Goal: Task Accomplishment & Management: Manage account settings

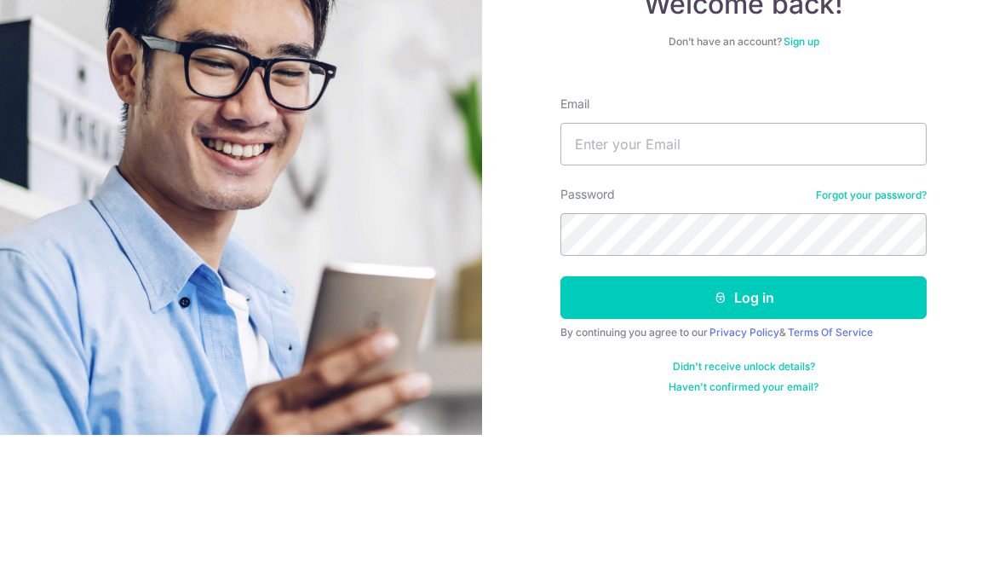
scroll to position [89, 0]
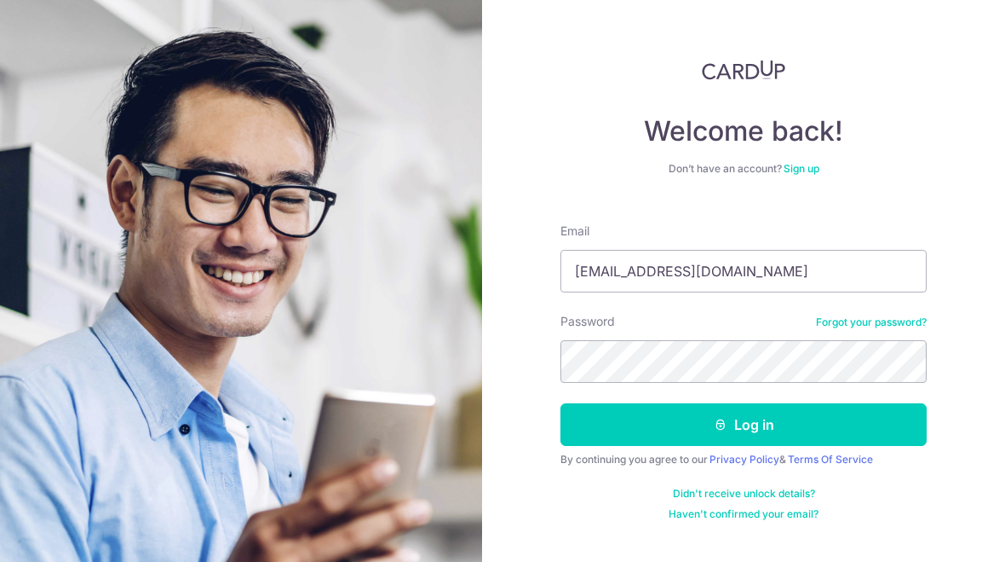
type input "[EMAIL_ADDRESS][DOMAIN_NAME]"
click at [744, 403] on button "Log in" at bounding box center [744, 424] width 366 height 43
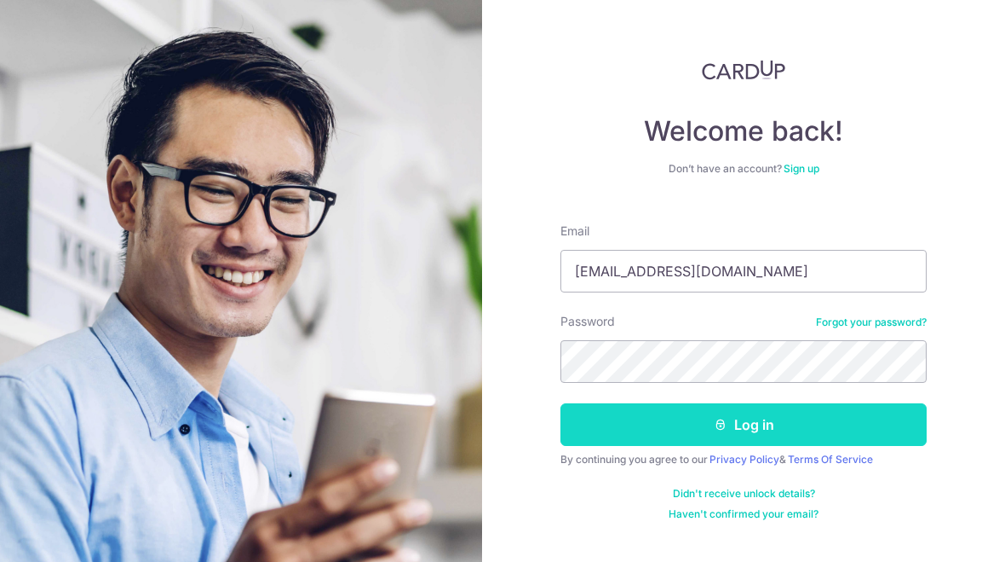
click at [822, 403] on button "Log in" at bounding box center [744, 424] width 366 height 43
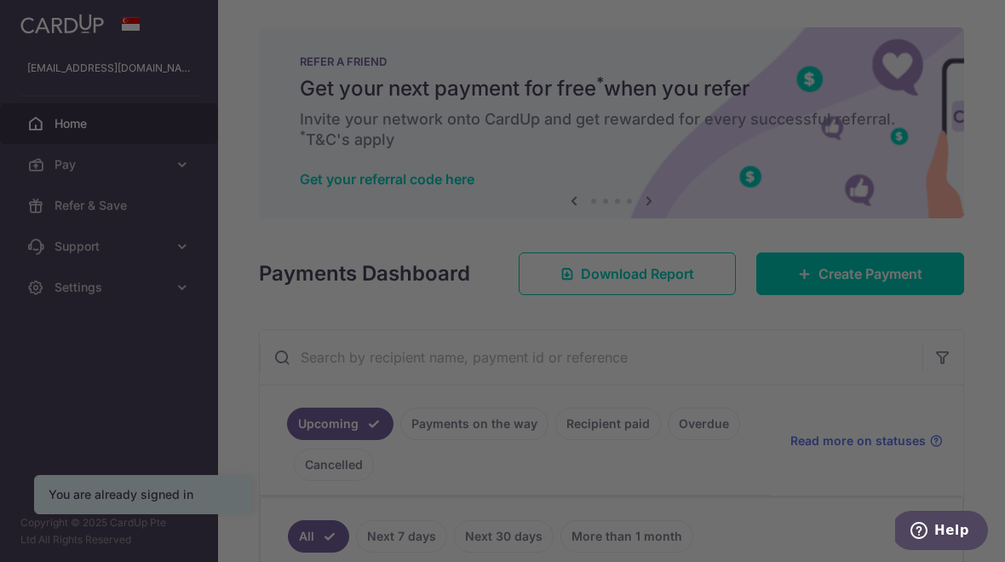
click at [719, 44] on div at bounding box center [508, 283] width 1016 height 567
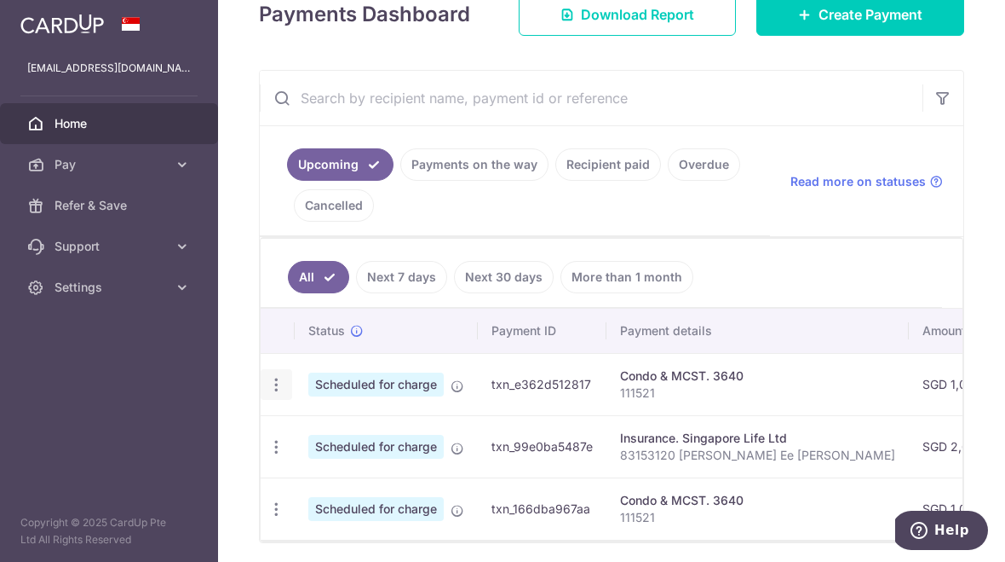
click at [268, 394] on icon "button" at bounding box center [277, 385] width 18 height 18
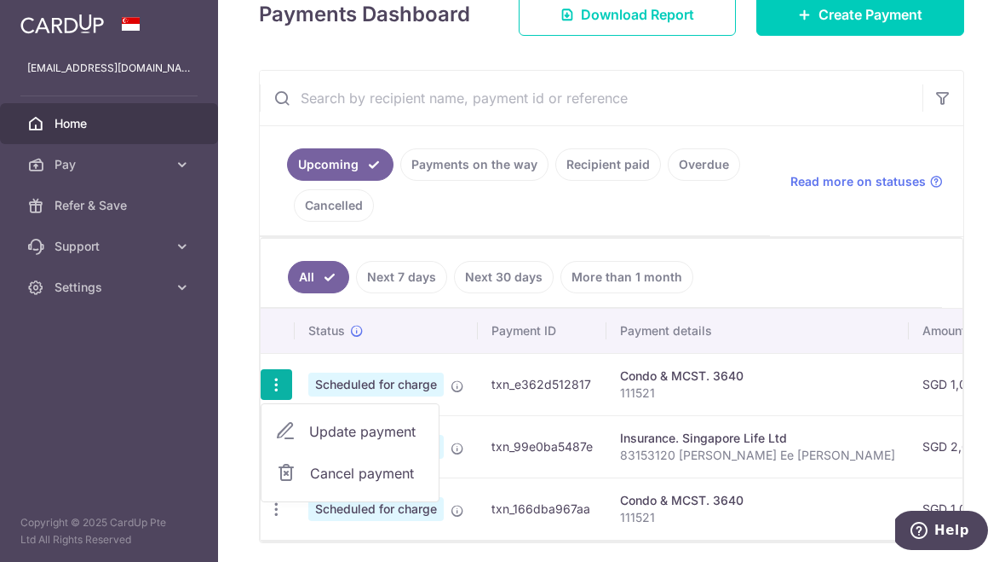
click at [309, 441] on span "Update payment" at bounding box center [367, 431] width 116 height 20
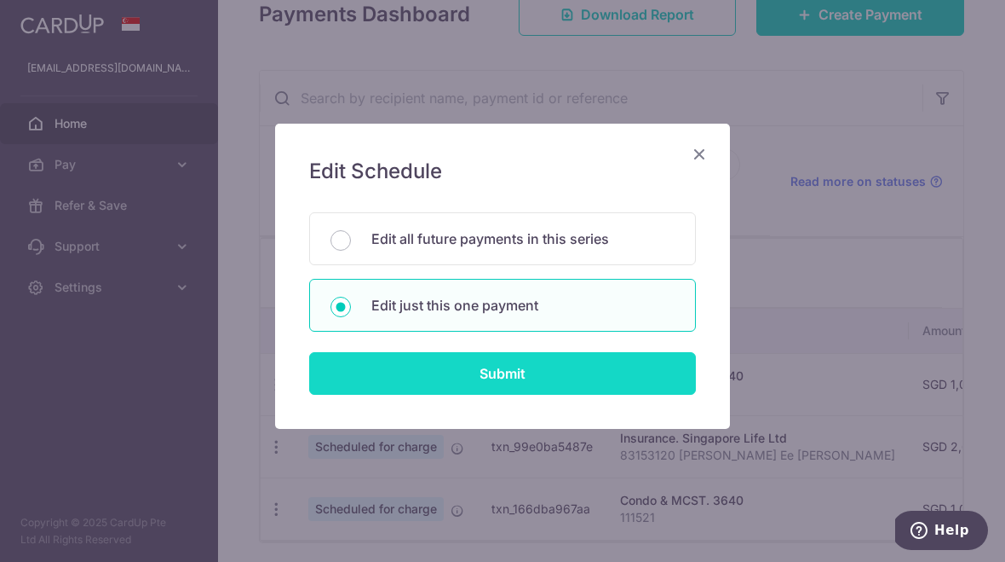
click at [611, 379] on input "Submit" at bounding box center [502, 373] width 387 height 43
radio input "true"
type input "1,020.24"
type input "[DATE]"
type input "111521"
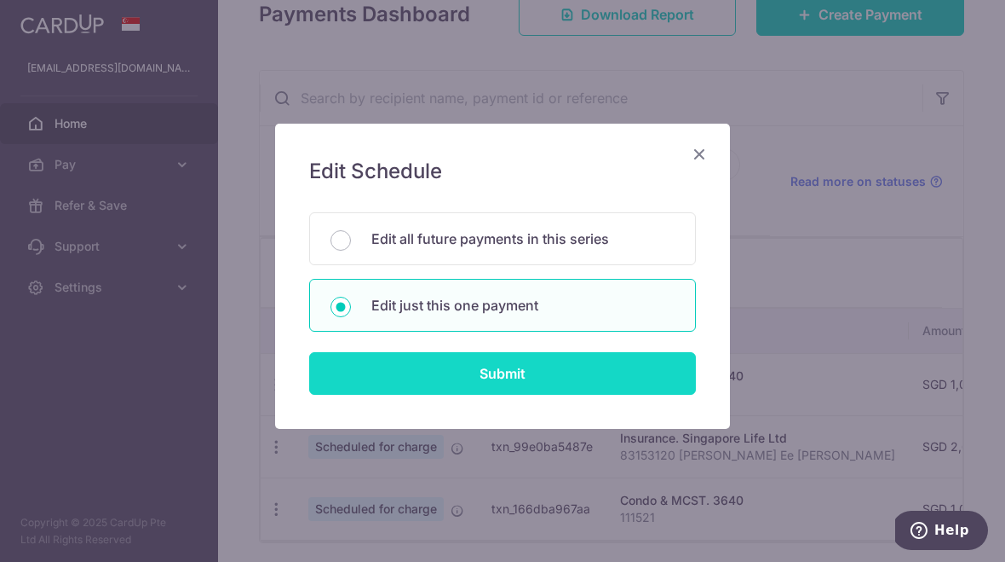
type input "REC185"
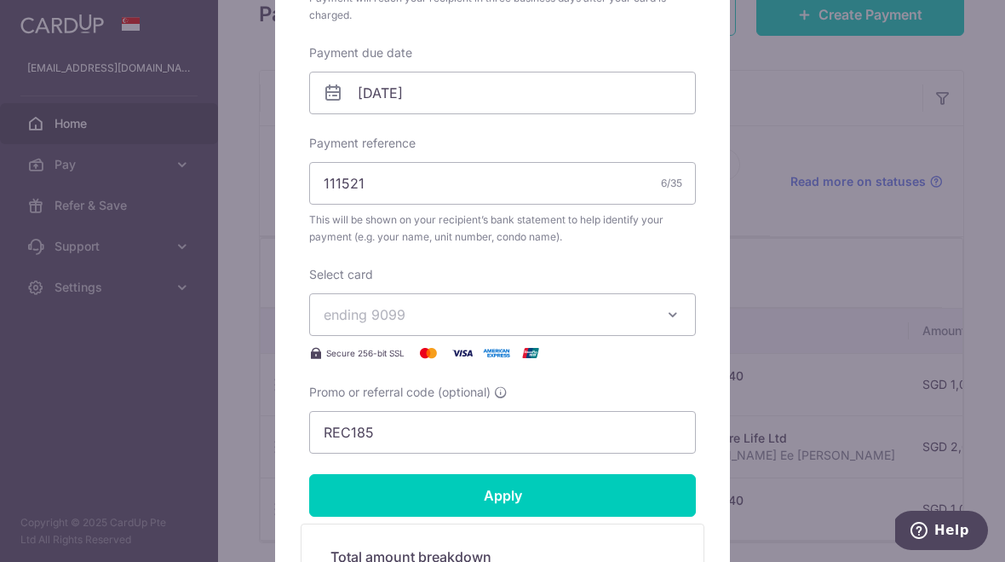
scroll to position [510, 0]
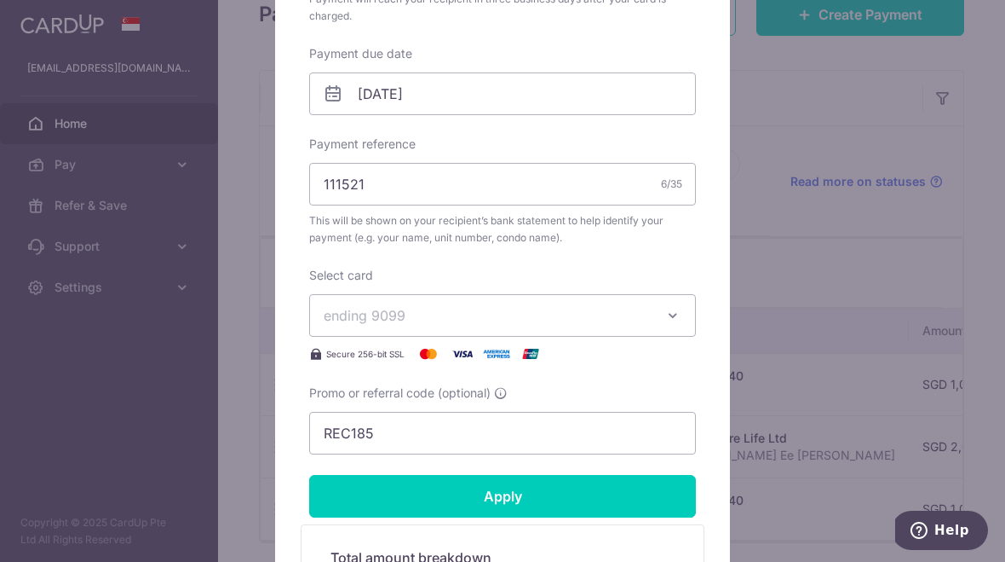
click at [677, 316] on icon "button" at bounding box center [673, 315] width 17 height 17
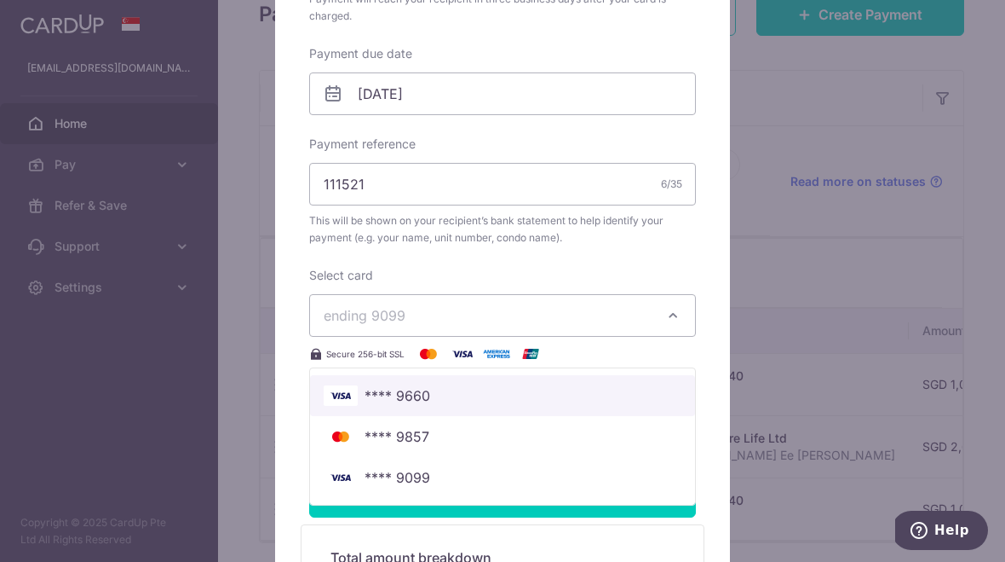
click at [616, 392] on span "**** 9660" at bounding box center [503, 395] width 358 height 20
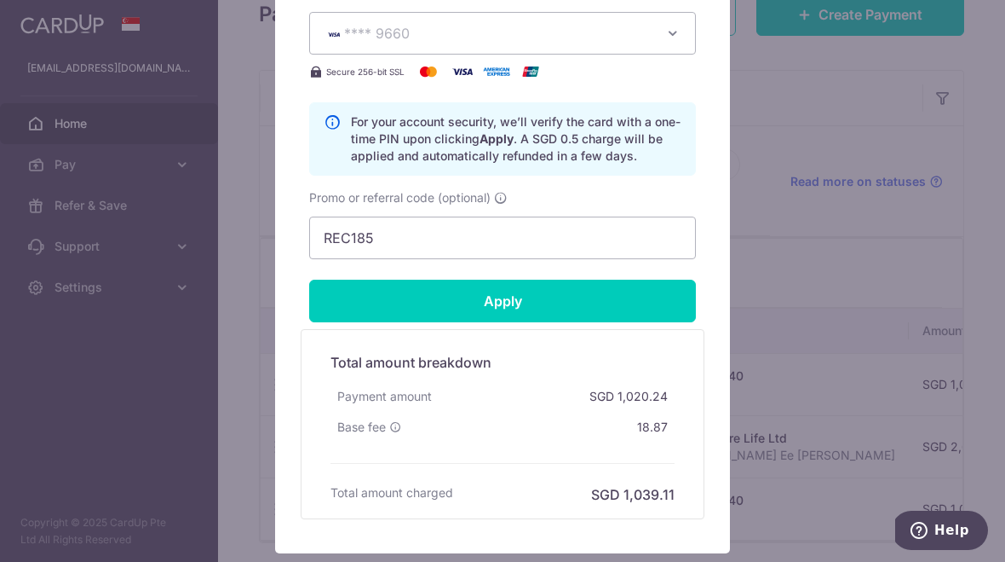
scroll to position [806, 0]
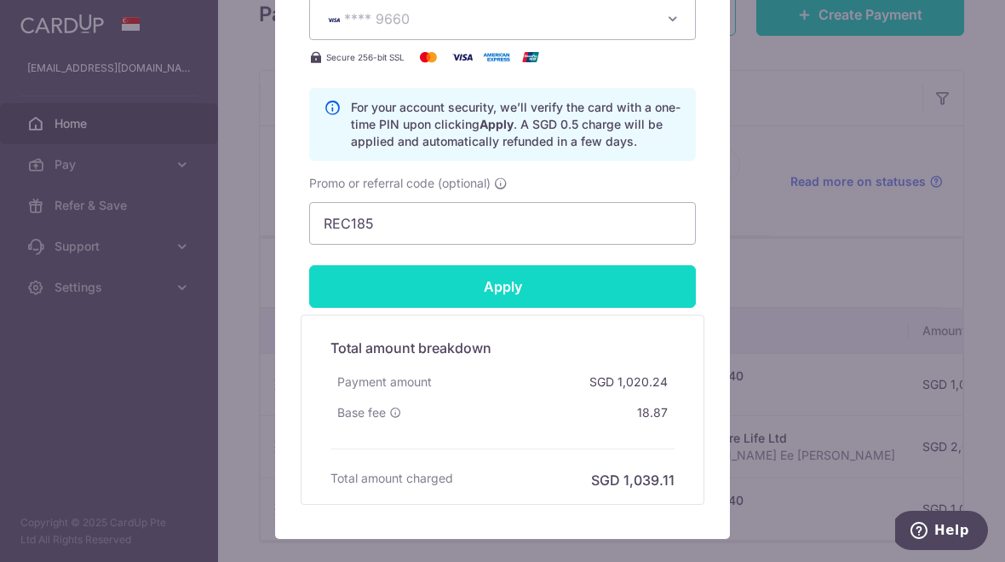
click at [669, 297] on input "Apply" at bounding box center [502, 286] width 387 height 43
type input "Successfully Applied"
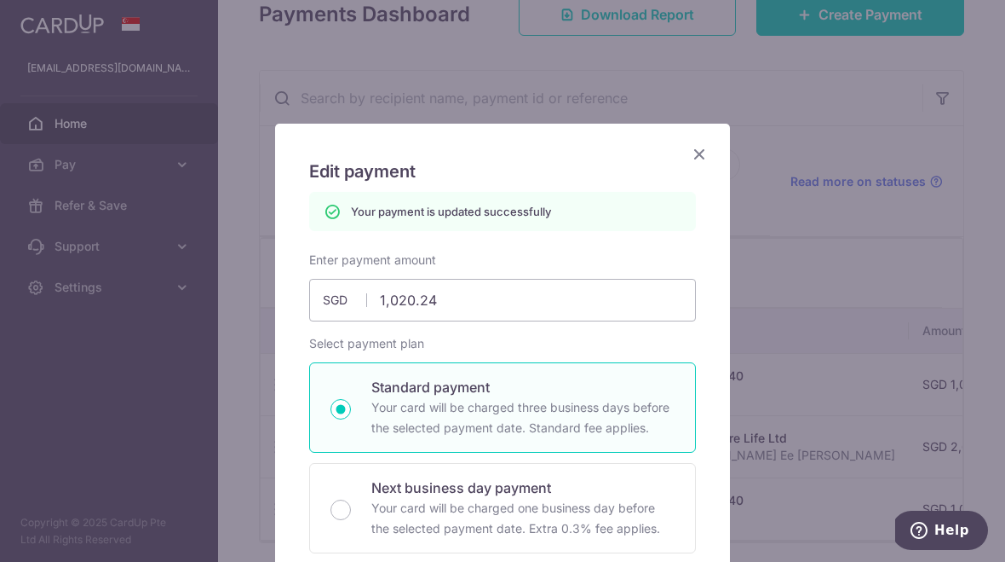
scroll to position [0, 0]
click at [698, 160] on icon "Close" at bounding box center [699, 153] width 20 height 21
